Goal: Use online tool/utility

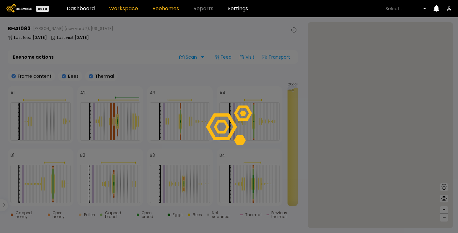
click at [127, 10] on link "Workspace" at bounding box center [123, 8] width 29 height 5
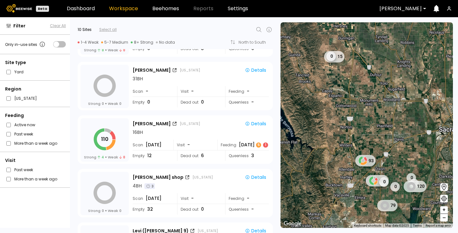
scroll to position [159, 0]
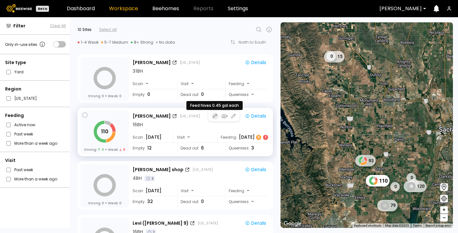
click at [213, 115] on icon "button" at bounding box center [215, 115] width 4 height 5
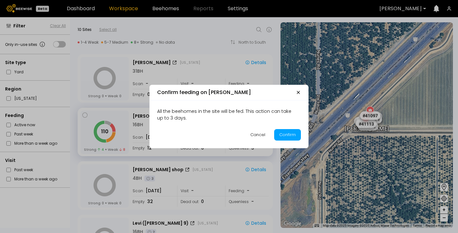
click at [299, 93] on icon "button" at bounding box center [298, 92] width 3 height 3
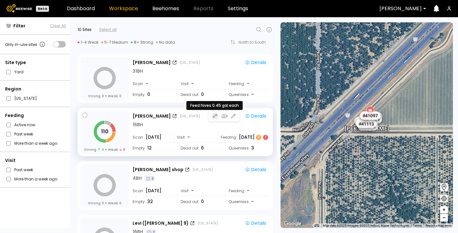
click at [213, 116] on icon "button" at bounding box center [215, 115] width 4 height 5
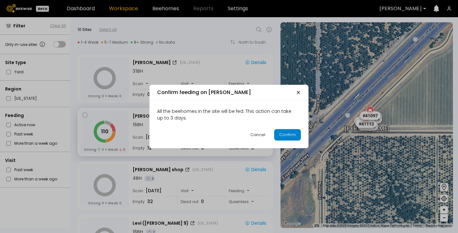
click at [285, 134] on div "Confirm" at bounding box center [287, 134] width 17 height 6
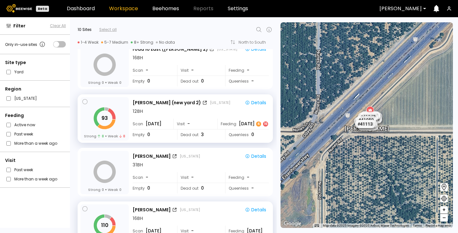
scroll to position [64, 0]
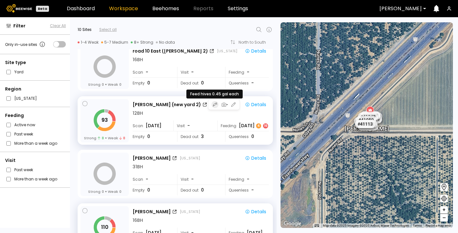
click at [213, 104] on icon "button" at bounding box center [215, 104] width 4 height 5
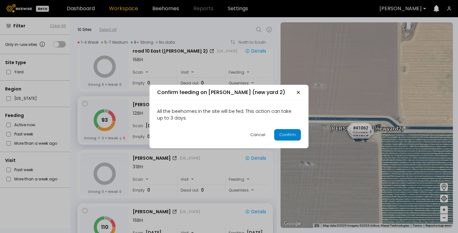
click at [285, 133] on div "Confirm" at bounding box center [287, 134] width 17 height 6
